Goal: Task Accomplishment & Management: Manage account settings

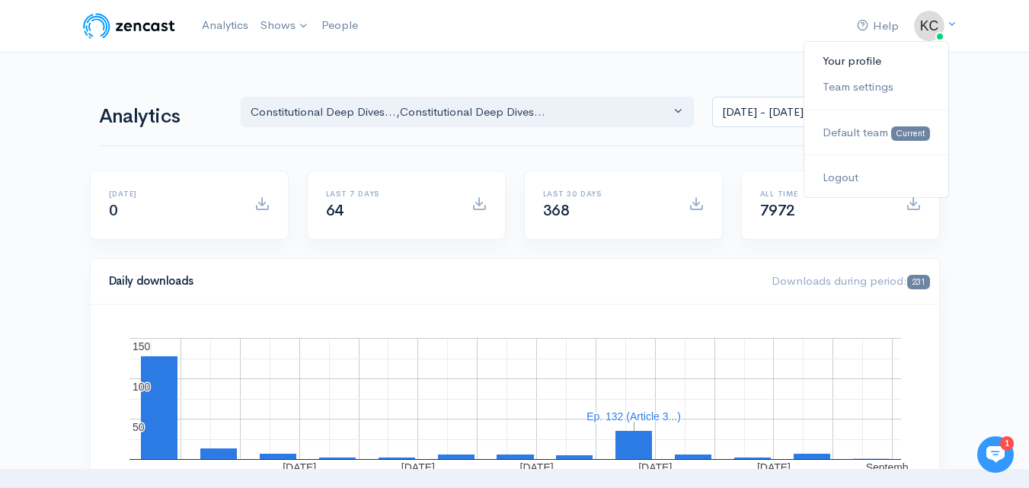
click at [841, 62] on link "Your profile" at bounding box center [875, 61] width 143 height 27
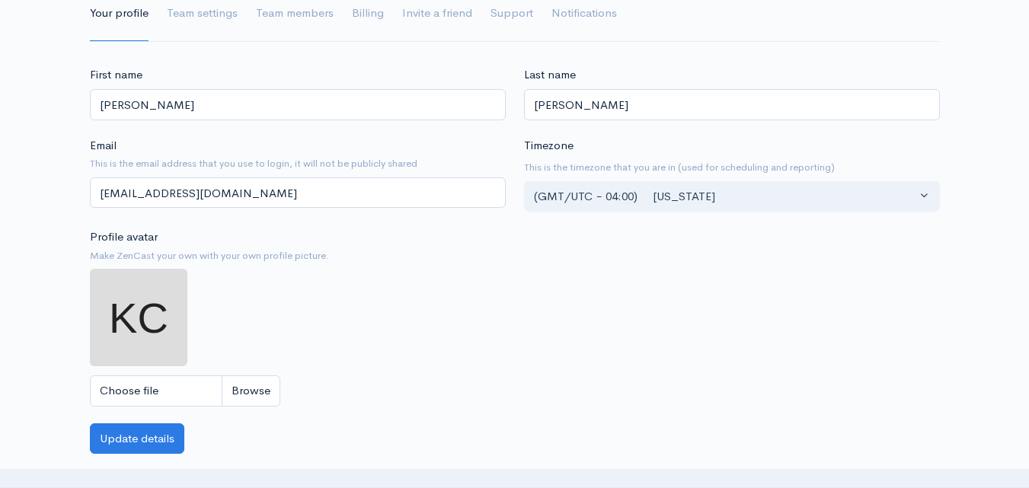
scroll to position [152, 0]
click at [75, 193] on div "First name Katherine Last name Carpenter Email This is the email address that y…" at bounding box center [514, 429] width 1029 height 729
click at [72, 225] on div "First name Katherine Last name Carpenter Email This is the email address that y…" at bounding box center [514, 429] width 1029 height 729
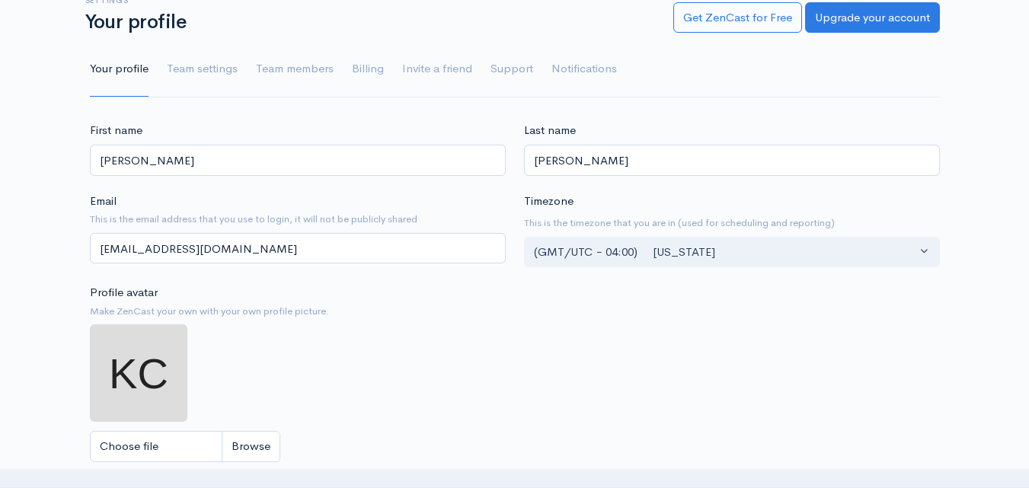
scroll to position [76, 0]
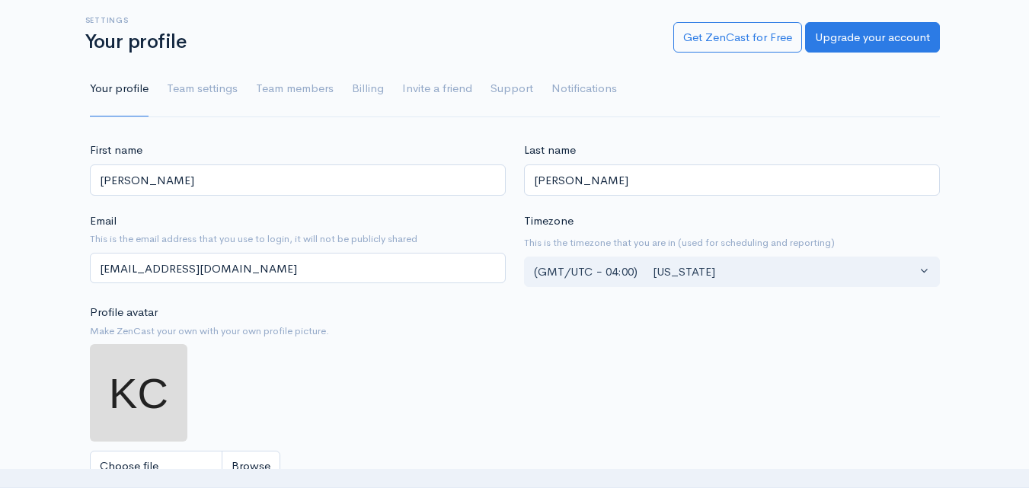
click at [53, 94] on div "Settings Your profile Get ZenCast for Free Upgrade your account Your profile Te…" at bounding box center [514, 58] width 1029 height 120
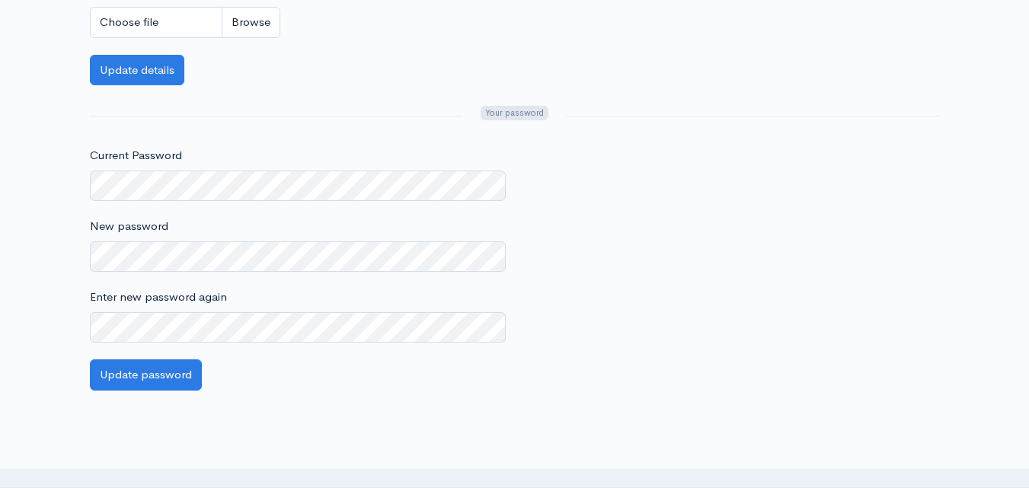
scroll to position [609, 0]
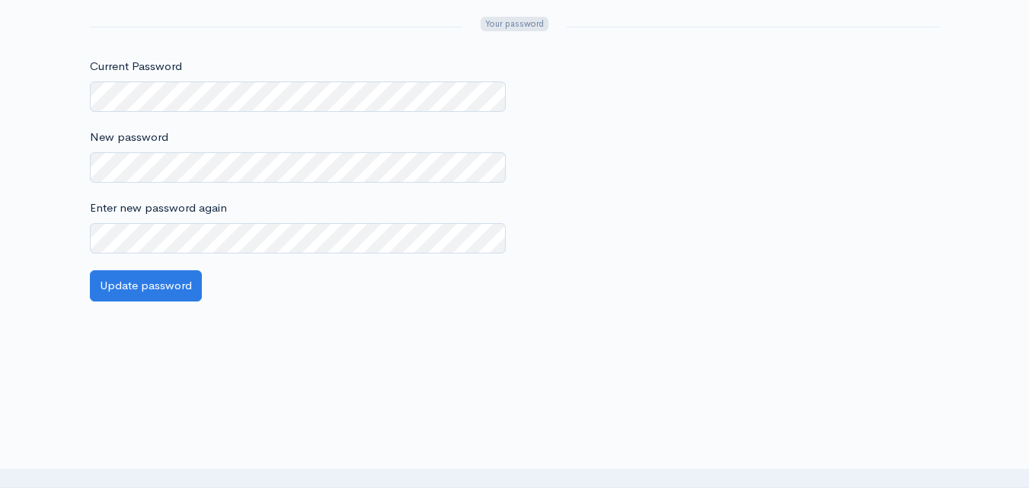
click at [122, 298] on button "Update password" at bounding box center [146, 285] width 112 height 31
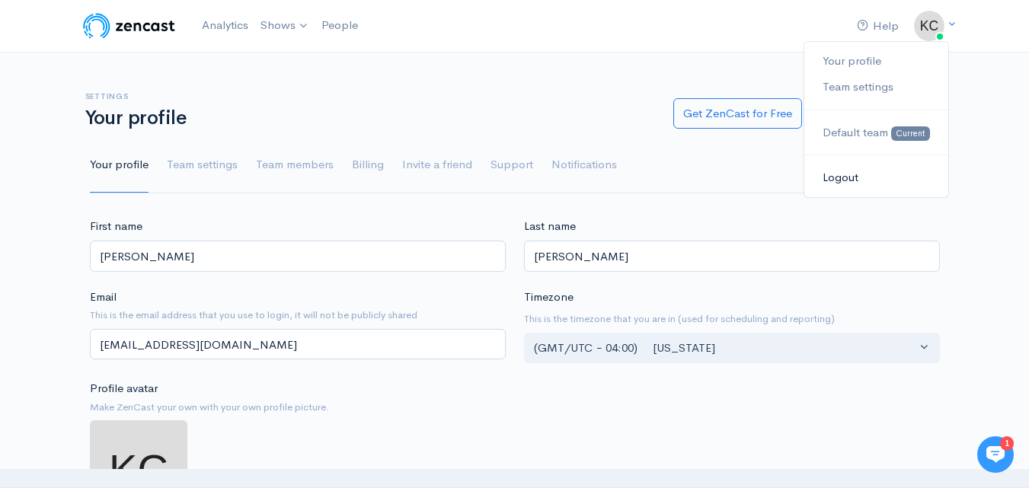
click at [854, 177] on link "Logout" at bounding box center [875, 177] width 143 height 27
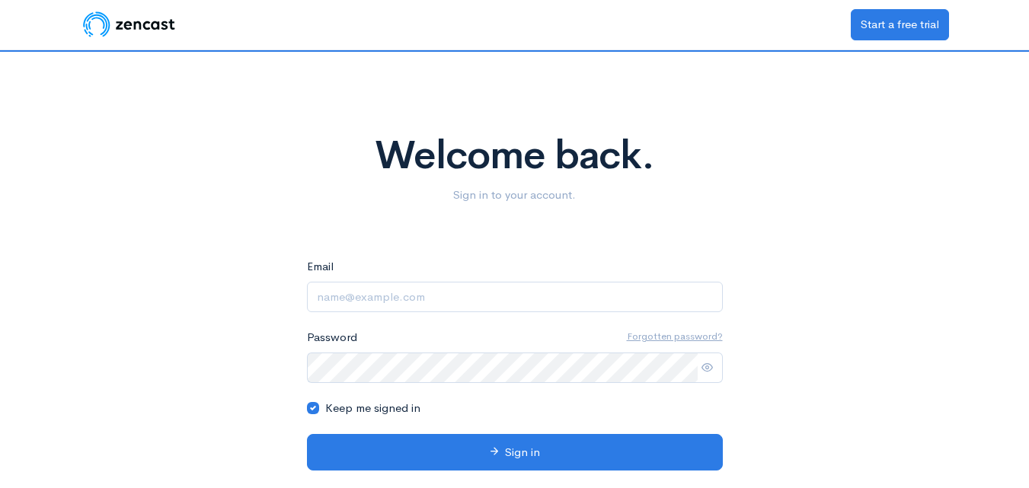
type input "kcarpenter@buchanandisability.com"
click at [706, 368] on icon at bounding box center [706, 367] width 11 height 11
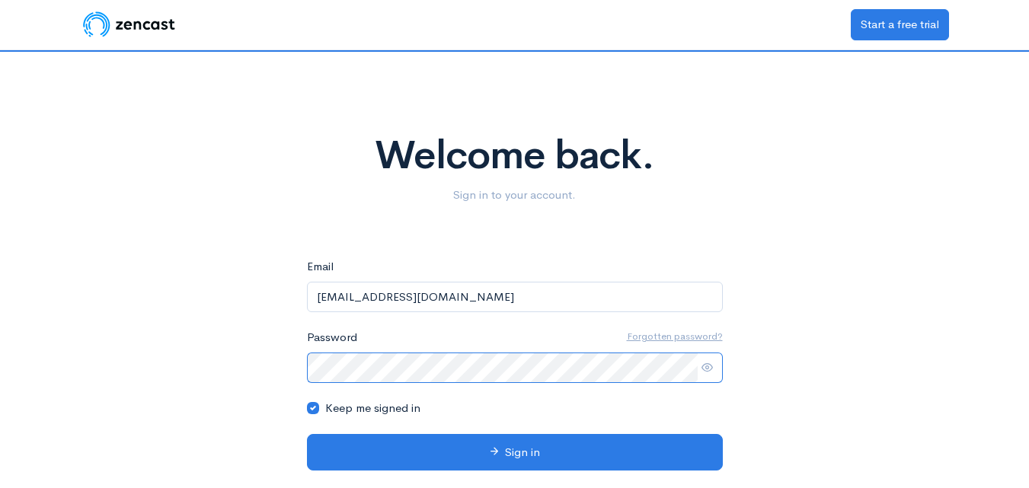
click at [228, 370] on div "Welcome back. Sign in to your account. eyJpdiI6IkdiL3hRdW50Znp4bzZVY3hpeG55MlE9…" at bounding box center [515, 285] width 868 height 467
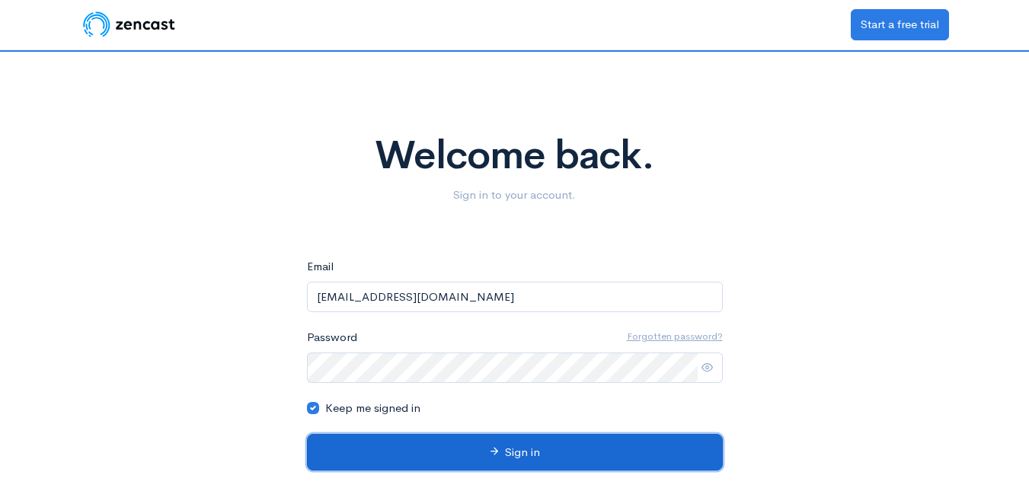
click at [506, 451] on button "Sign in" at bounding box center [515, 452] width 416 height 37
